Goal: Task Accomplishment & Management: Use online tool/utility

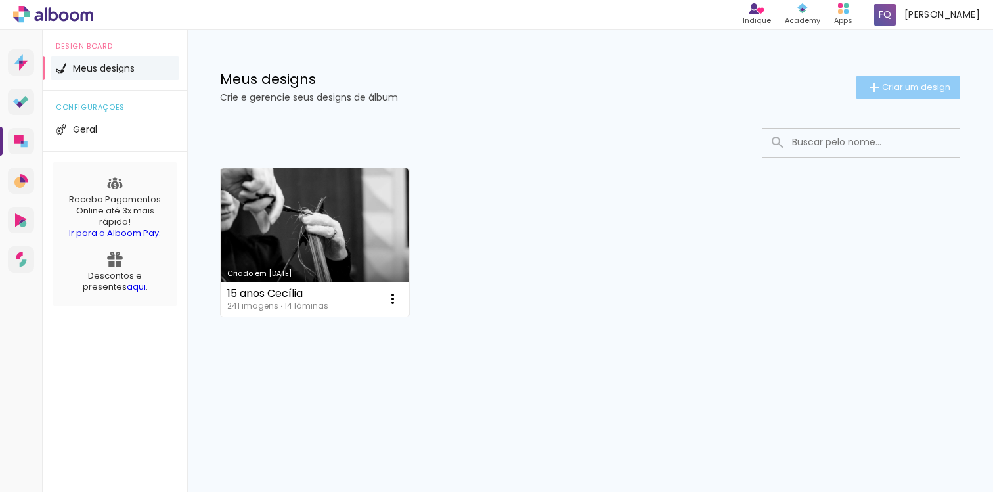
click at [899, 89] on span "Criar um design" at bounding box center [916, 87] width 68 height 9
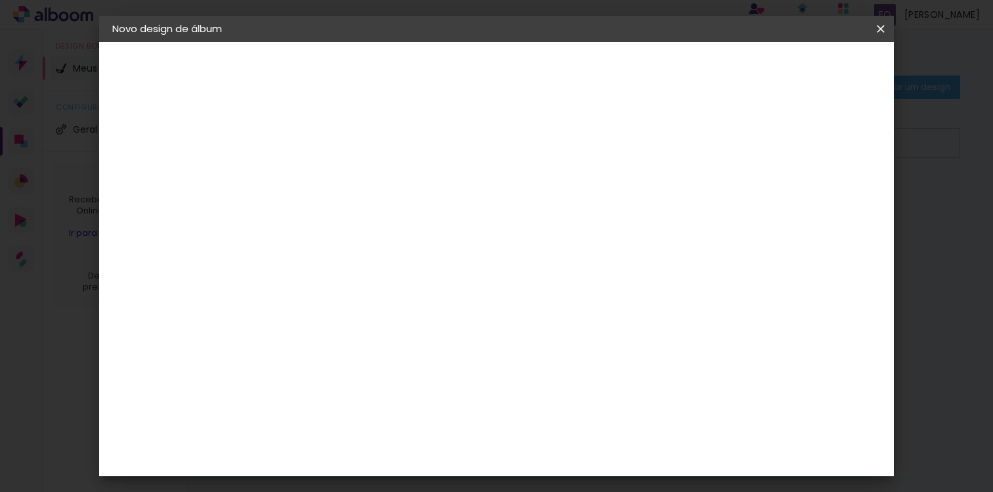
click at [327, 172] on input at bounding box center [327, 176] width 0 height 20
type input "15 anos Marina"
type paper-input "15 anos Marina"
click at [462, 71] on paper-button "Avançar" at bounding box center [429, 69] width 64 height 22
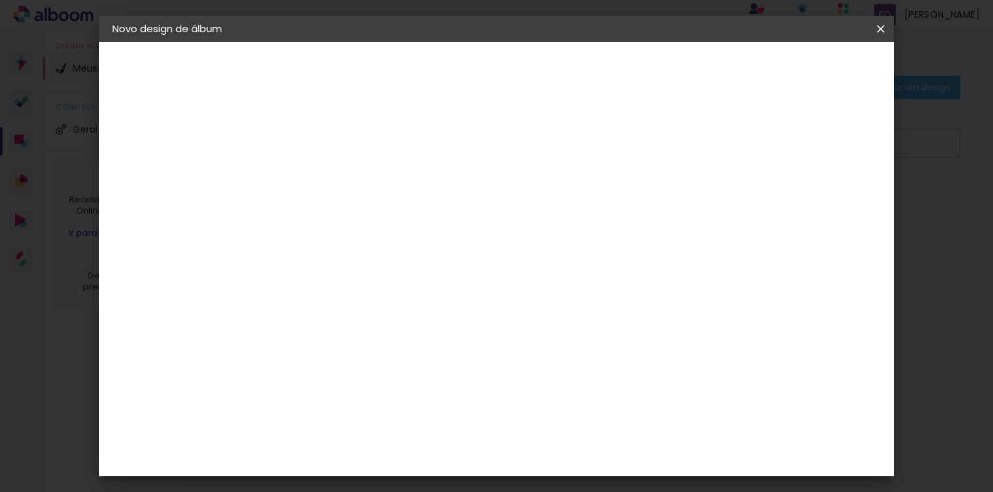
click at [432, 277] on paper-item "Go image" at bounding box center [361, 294] width 142 height 34
click at [0, 0] on slot "Avançar" at bounding box center [0, 0] width 0 height 0
click at [394, 221] on iron-icon at bounding box center [386, 229] width 16 height 16
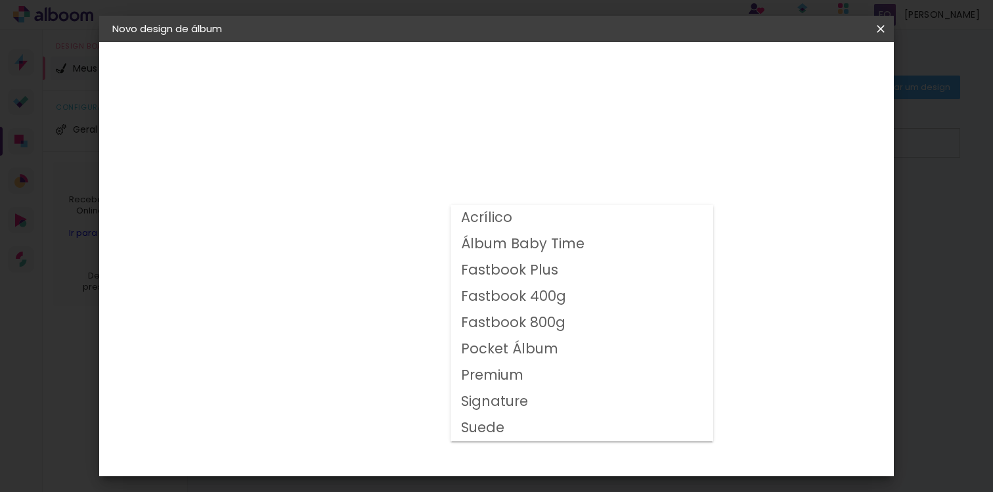
click at [0, 0] on slot "Fastbook 400g" at bounding box center [0, 0] width 0 height 0
type input "Fastbook 400g"
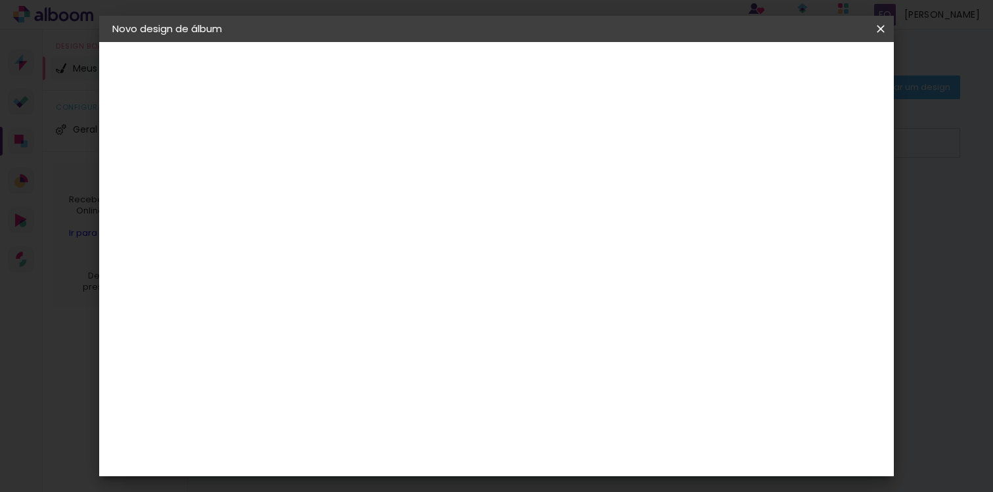
scroll to position [234, 0]
click at [416, 414] on span "25 × 25" at bounding box center [385, 431] width 61 height 35
click at [0, 0] on slot "Avançar" at bounding box center [0, 0] width 0 height 0
click at [637, 141] on div at bounding box center [631, 142] width 12 height 12
type paper-checkbox "on"
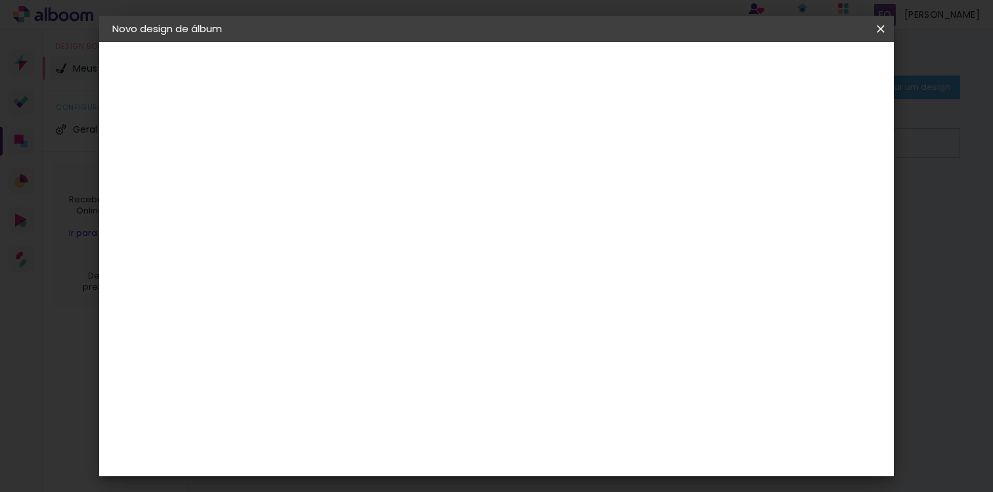
click at [711, 70] on span "Iniciar design" at bounding box center [682, 69] width 60 height 9
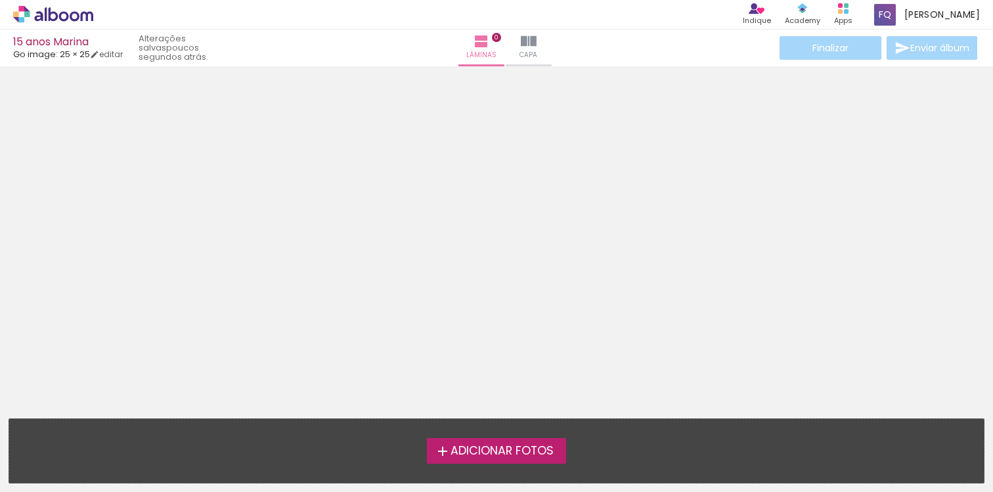
click at [516, 457] on span "Adicionar Fotos" at bounding box center [502, 451] width 103 height 12
click at [0, 0] on input "file" at bounding box center [0, 0] width 0 height 0
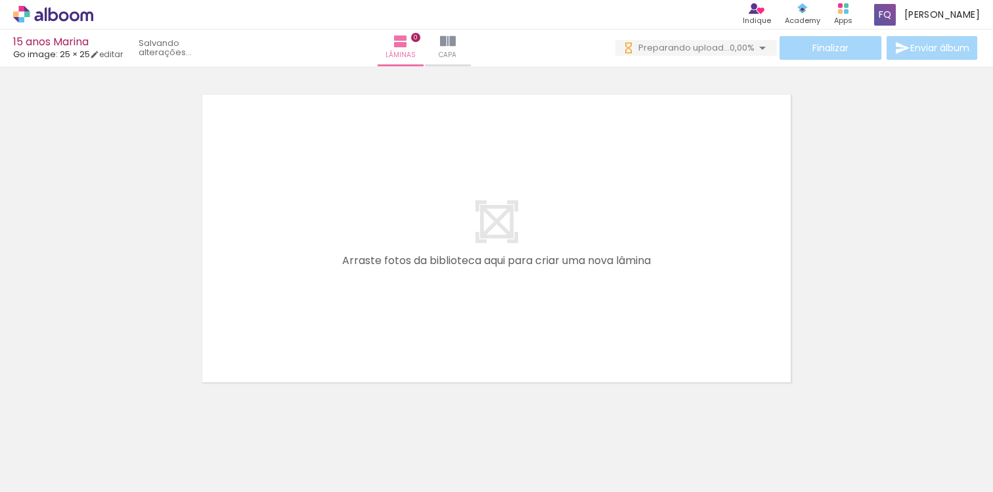
click at [755, 44] on iron-icon at bounding box center [763, 48] width 16 height 16
click at [758, 44] on iron-icon at bounding box center [763, 48] width 16 height 16
click at [462, 35] on iron-icon at bounding box center [454, 41] width 16 height 16
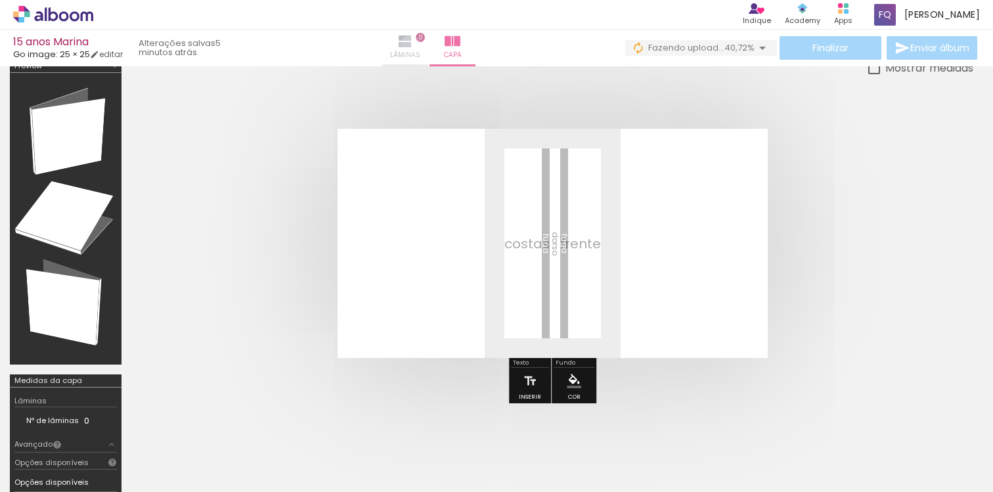
click at [413, 46] on iron-icon at bounding box center [405, 41] width 16 height 16
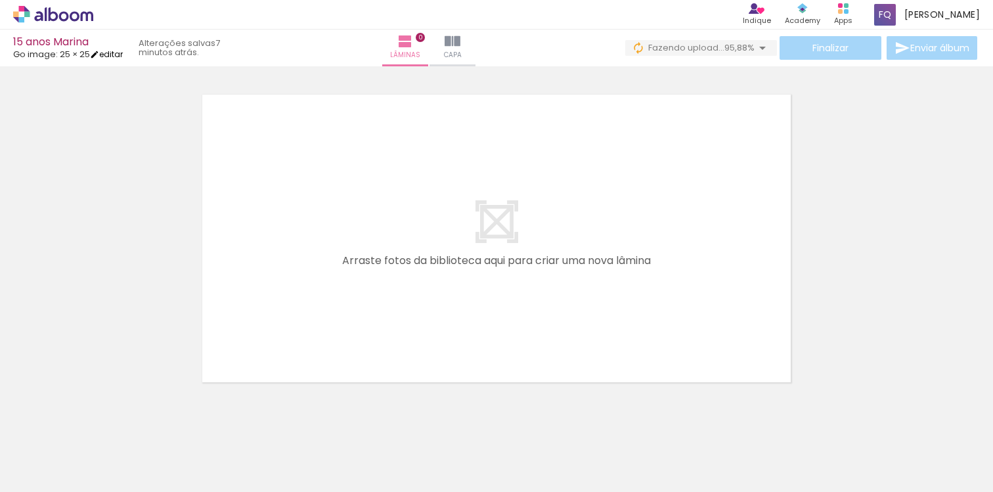
click at [119, 56] on link "editar" at bounding box center [106, 54] width 33 height 11
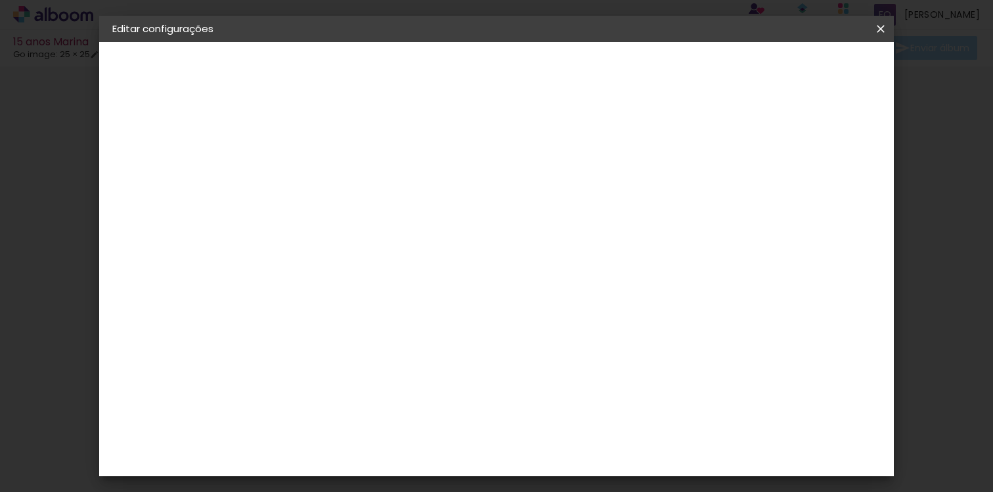
click at [153, 166] on div "Go image" at bounding box center [156, 162] width 30 height 18
click at [883, 29] on iron-icon at bounding box center [881, 28] width 16 height 13
